Goal: Transaction & Acquisition: Obtain resource

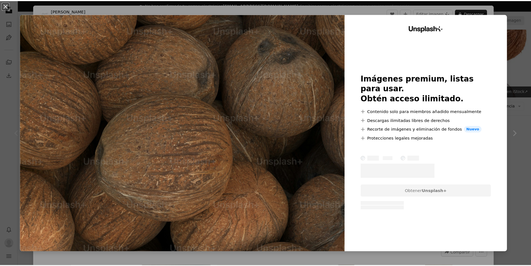
scroll to position [85, 0]
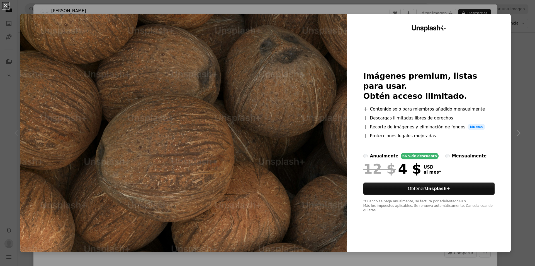
click at [515, 36] on div "An X shape Unsplash+ Imágenes premium, listas para usar. Obtén acceso ilimitado…" at bounding box center [267, 133] width 535 height 266
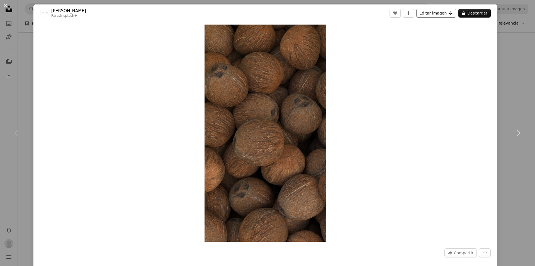
click at [442, 13] on button "Editar imagen Plus sign for Unsplash+" at bounding box center [437, 13] width 40 height 9
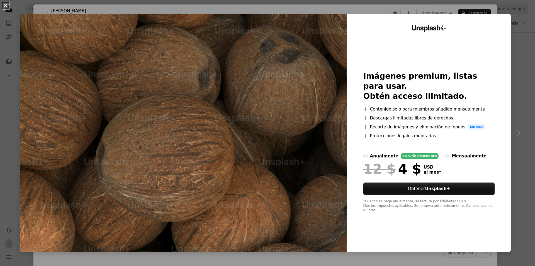
click at [4, 7] on button "An X shape" at bounding box center [5, 5] width 7 height 7
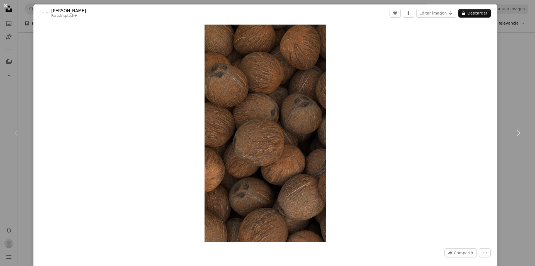
click at [6, 5] on button "An X shape" at bounding box center [5, 5] width 7 height 7
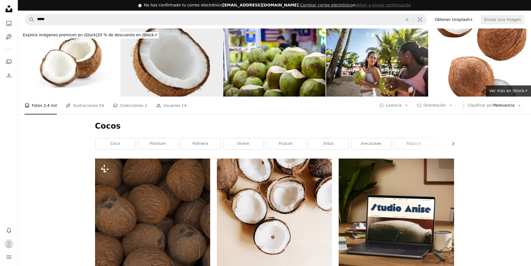
click at [154, 69] on img at bounding box center [172, 62] width 102 height 68
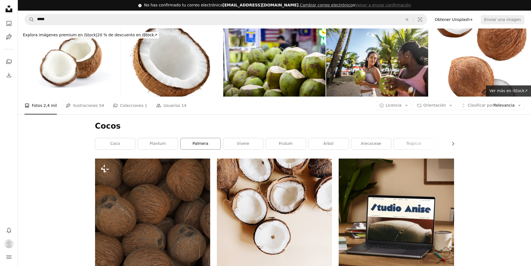
click at [208, 143] on link "palmera" at bounding box center [201, 143] width 40 height 11
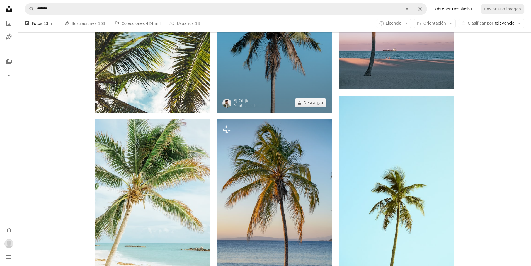
scroll to position [279, 0]
